Goal: Task Accomplishment & Management: Manage account settings

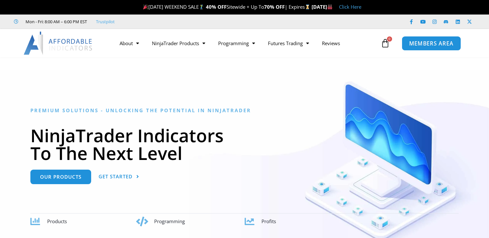
click at [415, 47] on link "MEMBERS AREA" at bounding box center [430, 43] width 59 height 15
click at [419, 43] on span "MEMBERS AREA" at bounding box center [431, 43] width 44 height 5
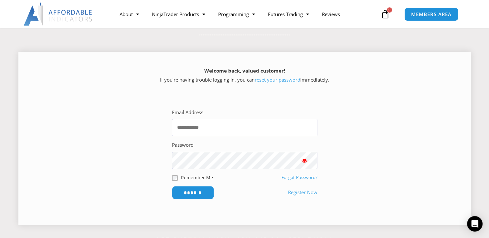
scroll to position [65, 0]
type input "**********"
click at [195, 196] on input "******" at bounding box center [193, 192] width 44 height 14
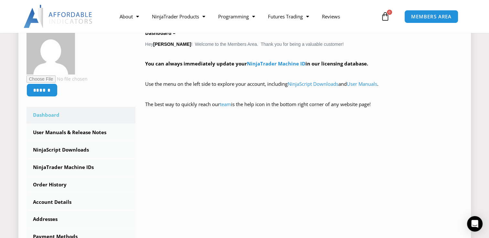
scroll to position [112, 0]
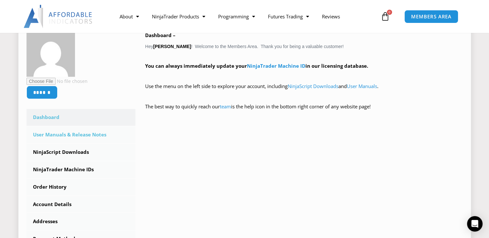
click at [60, 132] on link "User Manuals & Release Notes" at bounding box center [80, 135] width 109 height 17
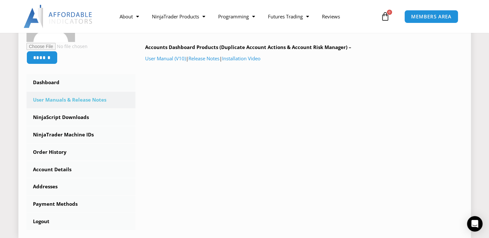
scroll to position [141, 0]
click at [57, 117] on link "NinjaScript Downloads" at bounding box center [80, 117] width 109 height 17
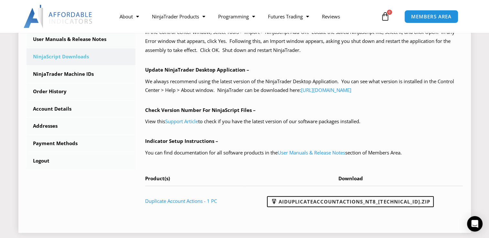
scroll to position [201, 0]
click at [342, 91] on link "https://account.ninjatrader.com/download" at bounding box center [326, 90] width 50 height 6
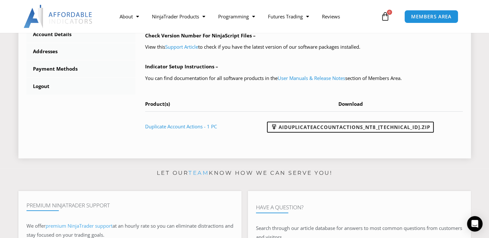
scroll to position [280, 0]
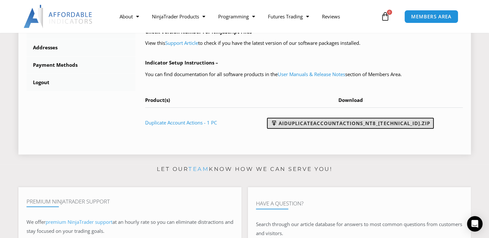
click at [342, 125] on link "AIDuplicateAccountActions_NT8_[TECHNICAL_ID].zip" at bounding box center [350, 123] width 167 height 11
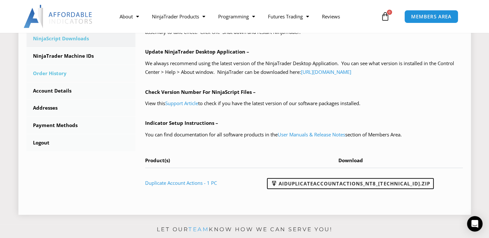
scroll to position [214, 0]
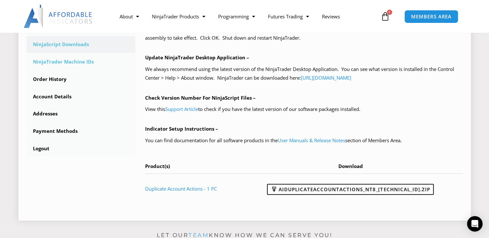
click at [42, 63] on link "NinjaTrader Machine IDs" at bounding box center [80, 62] width 109 height 17
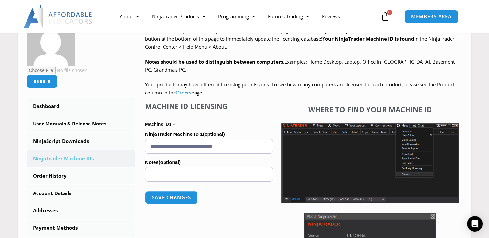
scroll to position [117, 0]
click at [181, 159] on label "Notes (optional)" at bounding box center [209, 162] width 128 height 10
click at [181, 167] on input "Notes (optional)" at bounding box center [209, 174] width 128 height 15
click at [243, 148] on input "**********" at bounding box center [209, 146] width 128 height 15
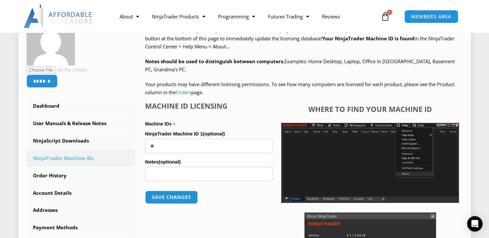
type input "*"
paste input "**********"
type input "**********"
click at [180, 198] on button "Save changes" at bounding box center [171, 198] width 55 height 14
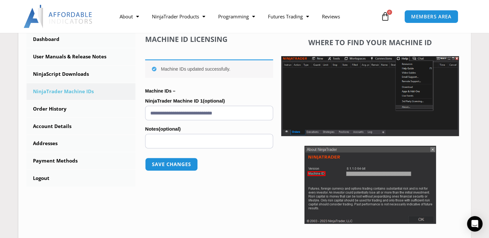
scroll to position [186, 0]
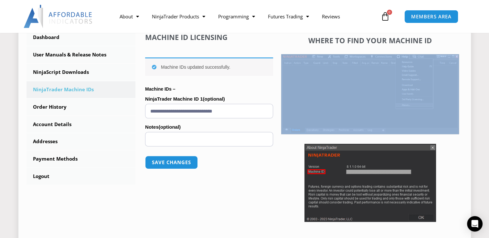
drag, startPoint x: 365, startPoint y: 141, endPoint x: 366, endPoint y: 138, distance: 3.3
click at [366, 138] on div "Where to find your Machine ID" at bounding box center [370, 129] width 184 height 192
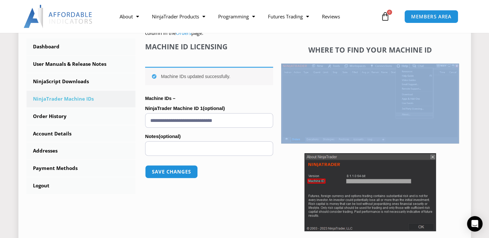
scroll to position [174, 0]
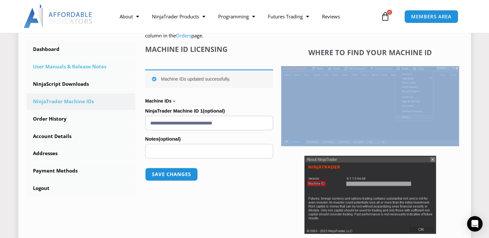
click at [66, 67] on link "User Manuals & Release Notes" at bounding box center [80, 66] width 109 height 17
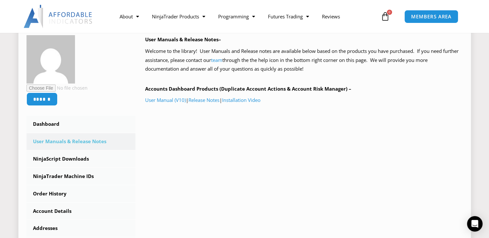
scroll to position [98, 0]
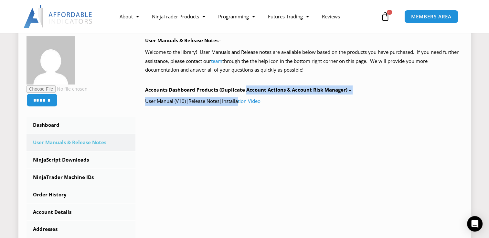
click at [246, 94] on div "User Manuals & Release Notes– Welcome to the library! User Manuals and Release …" at bounding box center [303, 83] width 317 height 95
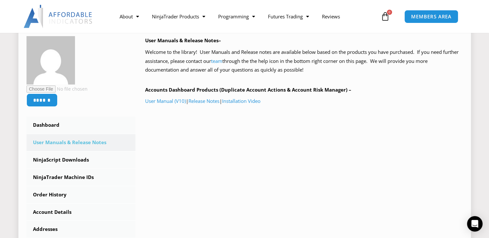
drag, startPoint x: 246, startPoint y: 94, endPoint x: 240, endPoint y: 134, distance: 40.2
click at [240, 134] on div "****** Dashboard Subscriptions User Manuals & Release Notes NinjaScript Downloa…" at bounding box center [244, 154] width 436 height 237
click at [177, 101] on link "User Manual (V10)" at bounding box center [165, 101] width 41 height 6
click at [251, 103] on link "Installation Video" at bounding box center [241, 101] width 38 height 6
click at [188, 5] on div "About Contact Us Premium Support Team Partners NinjaTrader NinjaTrader FAQ Ninj…" at bounding box center [244, 16] width 489 height 33
